Goal: Transaction & Acquisition: Purchase product/service

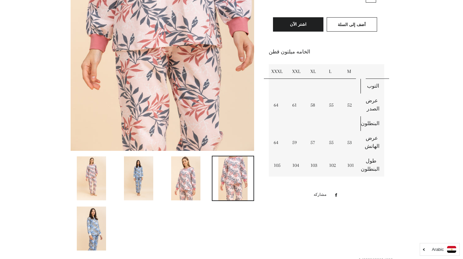
scroll to position [195, 0]
click at [423, 248] on link "Arabic" at bounding box center [439, 249] width 33 height 7
click at [435, 238] on icon "English" at bounding box center [437, 236] width 14 height 4
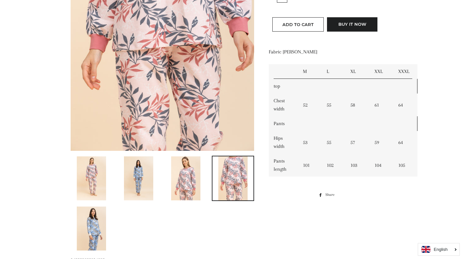
scroll to position [195, 0]
drag, startPoint x: 180, startPoint y: 228, endPoint x: 189, endPoint y: 227, distance: 9.6
click at [180, 228] on ul at bounding box center [160, 206] width 189 height 100
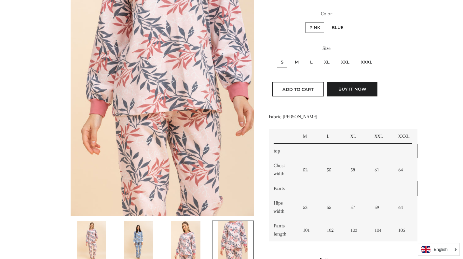
scroll to position [130, 0]
click at [317, 181] on td "52" at bounding box center [310, 169] width 24 height 23
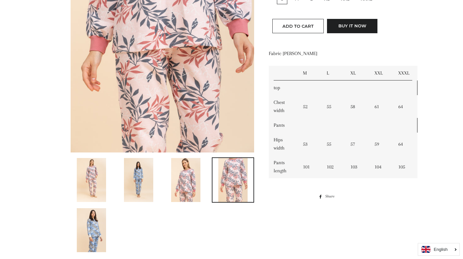
scroll to position [195, 0]
